Goal: Information Seeking & Learning: Find specific page/section

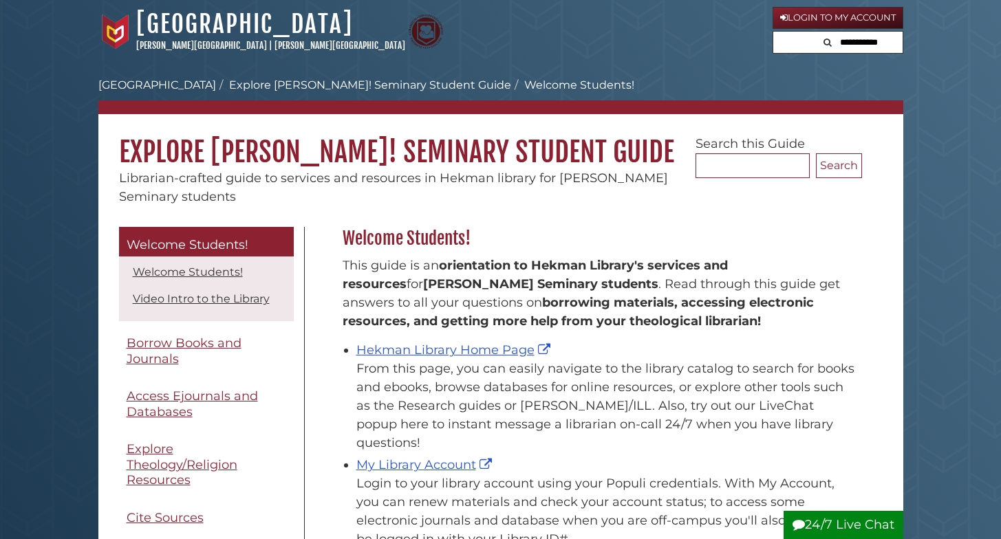
scroll to position [203, 526]
click at [435, 351] on link "Hekman Library Home Page" at bounding box center [454, 349] width 197 height 15
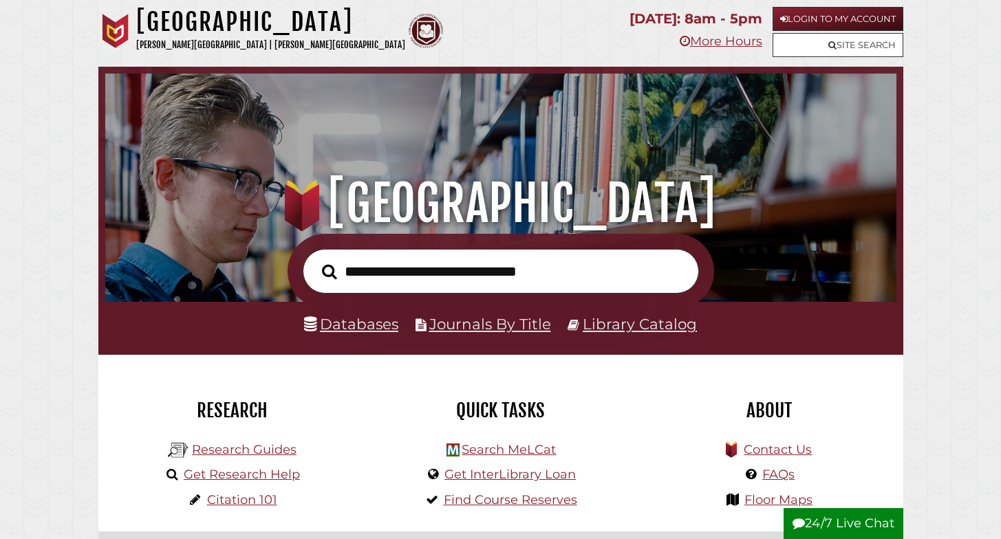
scroll to position [261, 784]
click at [369, 328] on link "Databases" at bounding box center [351, 324] width 94 height 18
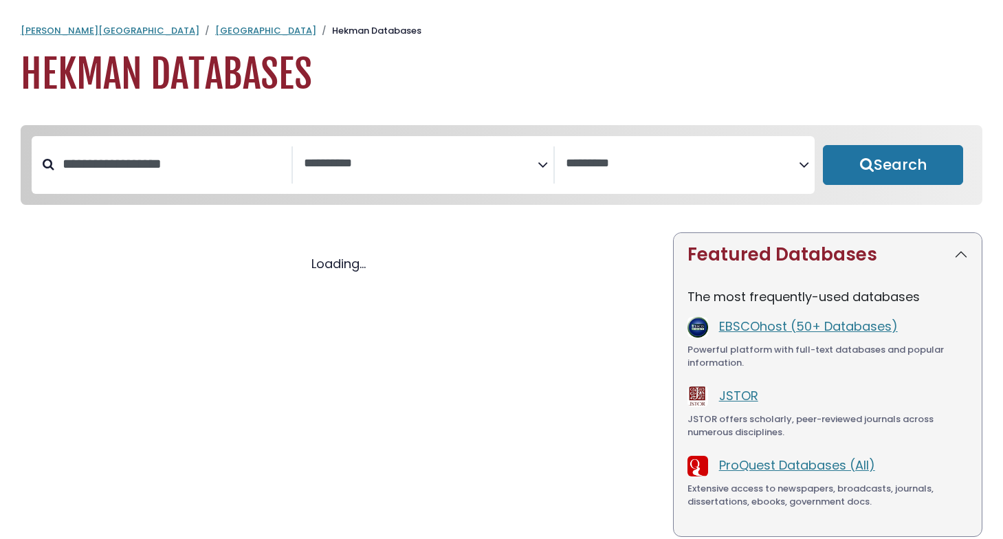
select select "Database Subject Filter"
select select "Database Vendors Filter"
select select "Database Subject Filter"
select select "Database Vendors Filter"
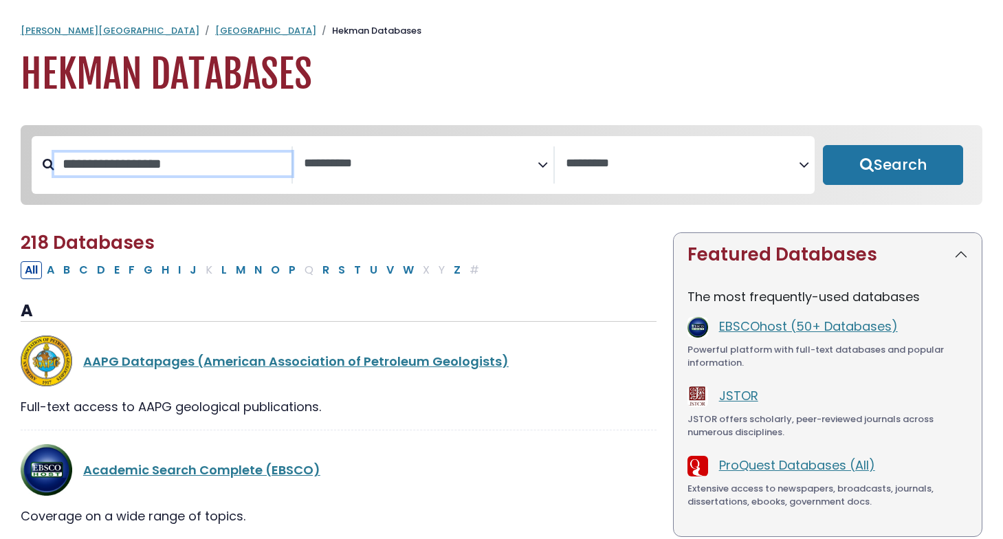
click at [178, 175] on input "Search database by title or keyword" at bounding box center [172, 164] width 237 height 23
type input "****"
click at [893, 166] on button "Search" at bounding box center [893, 165] width 140 height 40
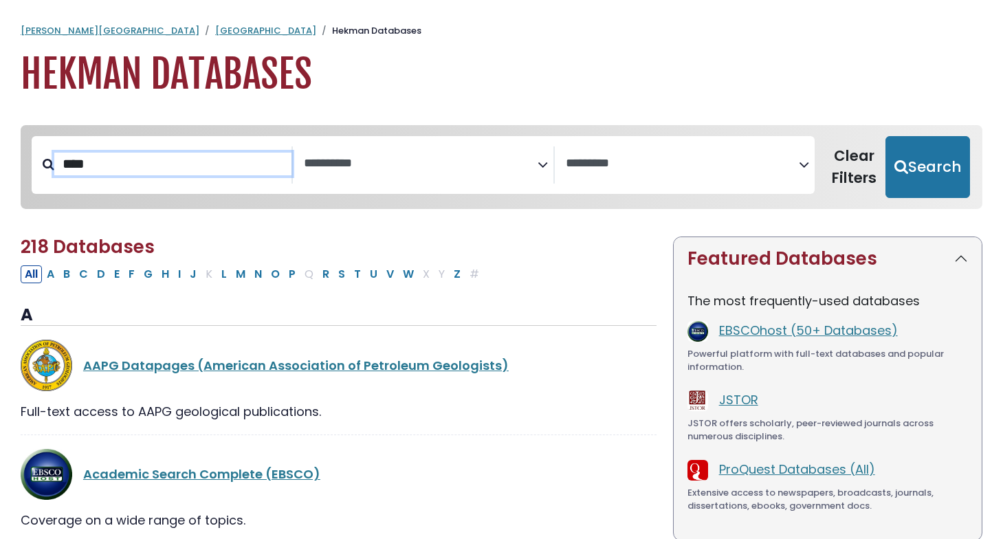
select select "Database Subject Filter"
select select "Database Vendors Filter"
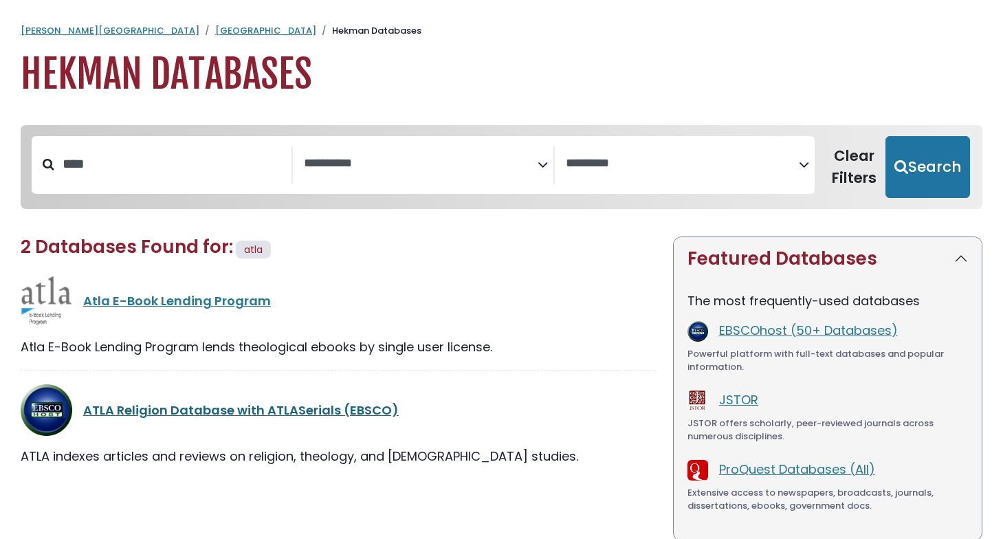
click at [240, 404] on link "ATLA Religion Database with ATLASerials (EBSCO)" at bounding box center [241, 410] width 316 height 17
